Goal: Task Accomplishment & Management: Use online tool/utility

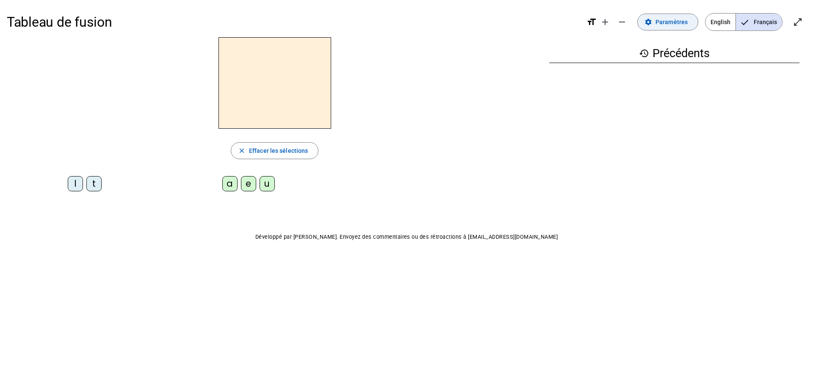
click at [652, 20] on mat-icon "settings" at bounding box center [648, 22] width 8 height 8
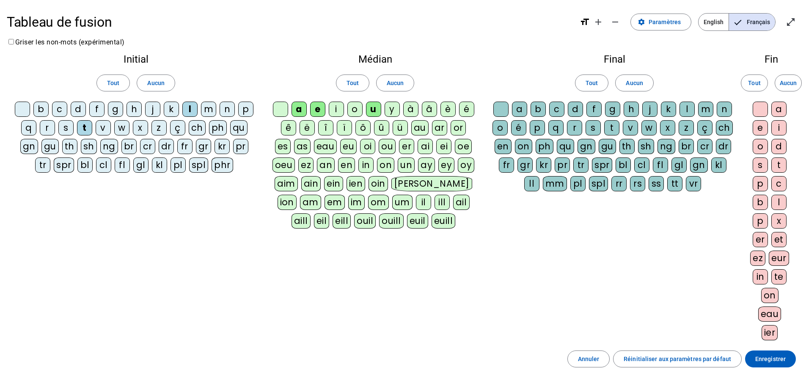
click at [204, 106] on div "m" at bounding box center [208, 109] width 15 height 15
click at [81, 108] on div "d" at bounding box center [78, 109] width 15 height 15
click at [765, 358] on span "Enregistrer" at bounding box center [771, 359] width 30 height 10
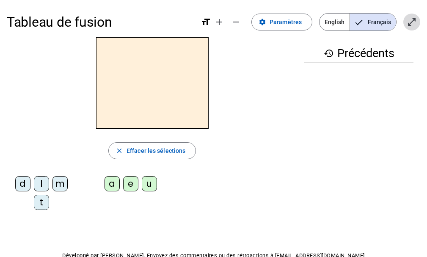
click at [416, 24] on button "open_in_full" at bounding box center [411, 22] width 17 height 17
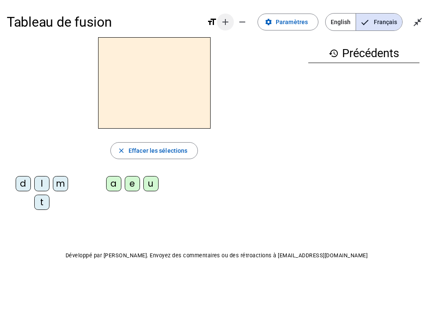
click at [234, 18] on span "Augmenter la taille de la police" at bounding box center [225, 22] width 20 height 20
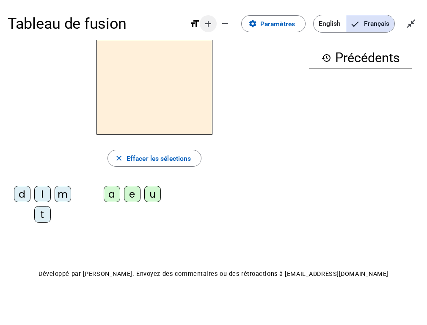
click at [234, 18] on span "Diminuer la taille de la police" at bounding box center [225, 24] width 20 height 20
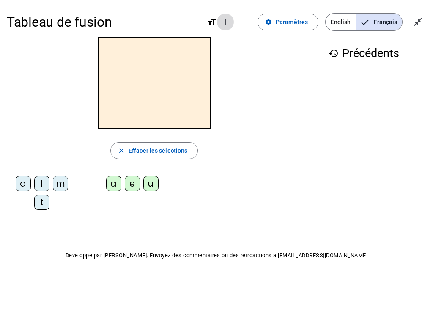
click at [234, 18] on span "Augmenter la taille de la police" at bounding box center [225, 22] width 20 height 20
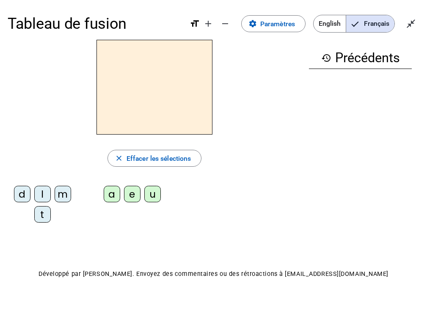
click at [63, 195] on div "m" at bounding box center [63, 194] width 17 height 17
click at [109, 190] on div "a" at bounding box center [112, 194] width 17 height 17
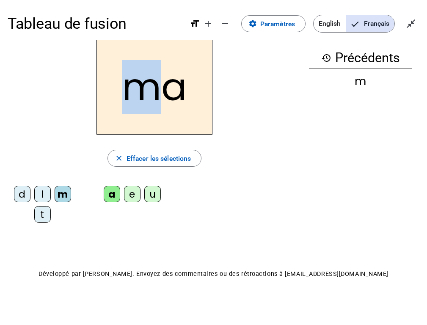
drag, startPoint x: 150, startPoint y: 99, endPoint x: 111, endPoint y: 97, distance: 39.4
click at [111, 97] on h2 "ma" at bounding box center [155, 87] width 116 height 95
click at [184, 105] on h2 "ma" at bounding box center [155, 87] width 116 height 95
drag, startPoint x: 160, startPoint y: 91, endPoint x: 121, endPoint y: 89, distance: 39.0
click at [121, 89] on h2 "ma" at bounding box center [155, 87] width 116 height 95
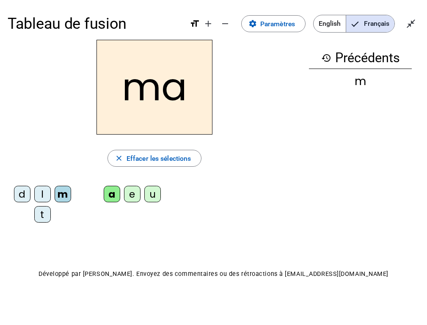
click at [44, 198] on div "l" at bounding box center [42, 194] width 17 height 17
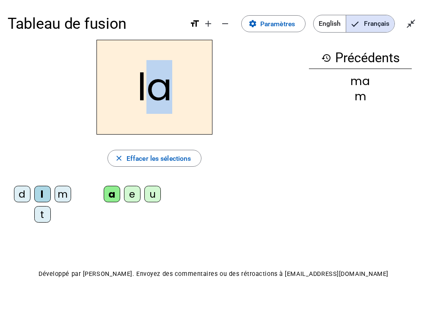
drag, startPoint x: 170, startPoint y: 92, endPoint x: 154, endPoint y: 94, distance: 16.6
click at [154, 94] on h2 "la" at bounding box center [155, 87] width 116 height 95
click at [132, 192] on div "e" at bounding box center [132, 194] width 17 height 17
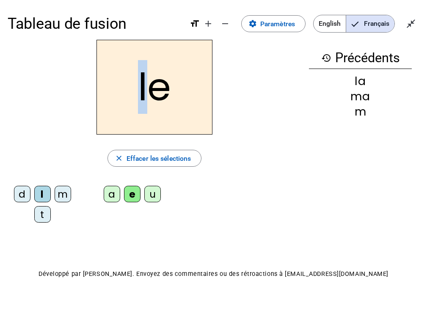
drag, startPoint x: 151, startPoint y: 102, endPoint x: 136, endPoint y: 102, distance: 14.4
click at [136, 102] on h2 "le" at bounding box center [155, 87] width 116 height 95
click at [22, 195] on div "d" at bounding box center [22, 194] width 17 height 17
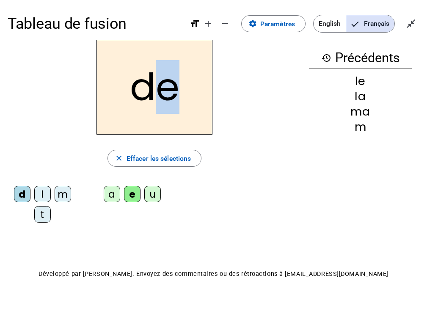
drag, startPoint x: 171, startPoint y: 98, endPoint x: 163, endPoint y: 97, distance: 7.2
click at [163, 97] on h2 "de" at bounding box center [155, 87] width 116 height 95
click at [155, 199] on div "u" at bounding box center [152, 194] width 17 height 17
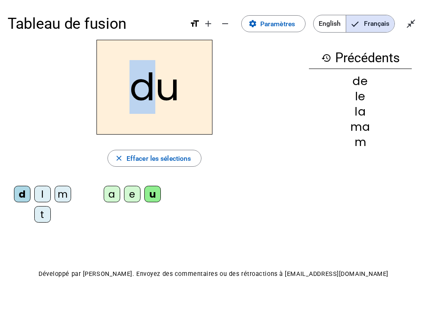
drag, startPoint x: 153, startPoint y: 99, endPoint x: 132, endPoint y: 100, distance: 21.2
click at [132, 100] on h2 "du" at bounding box center [155, 87] width 116 height 95
click at [44, 218] on div "t" at bounding box center [42, 214] width 17 height 17
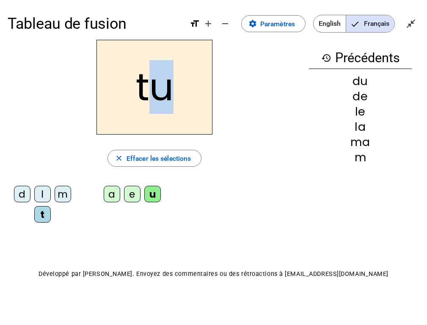
drag, startPoint x: 169, startPoint y: 90, endPoint x: 148, endPoint y: 129, distance: 44.3
click at [157, 91] on h2 "tu" at bounding box center [155, 87] width 116 height 95
click at [111, 197] on div "a" at bounding box center [112, 194] width 17 height 17
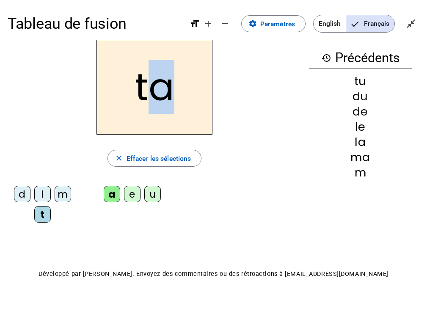
drag, startPoint x: 169, startPoint y: 90, endPoint x: 148, endPoint y: 92, distance: 20.9
click at [148, 92] on h2 "ta" at bounding box center [155, 87] width 116 height 95
click at [134, 196] on div "e" at bounding box center [132, 194] width 17 height 17
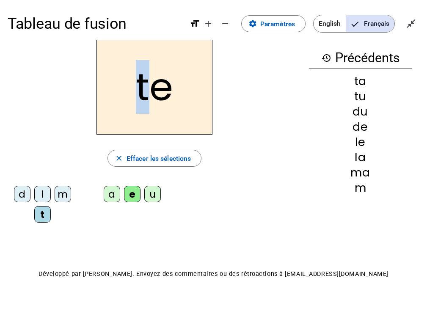
drag, startPoint x: 151, startPoint y: 102, endPoint x: 138, endPoint y: 101, distance: 13.1
click at [138, 101] on h2 "te" at bounding box center [155, 87] width 116 height 95
click at [59, 193] on div "m" at bounding box center [63, 194] width 17 height 17
